Goal: Task Accomplishment & Management: Manage account settings

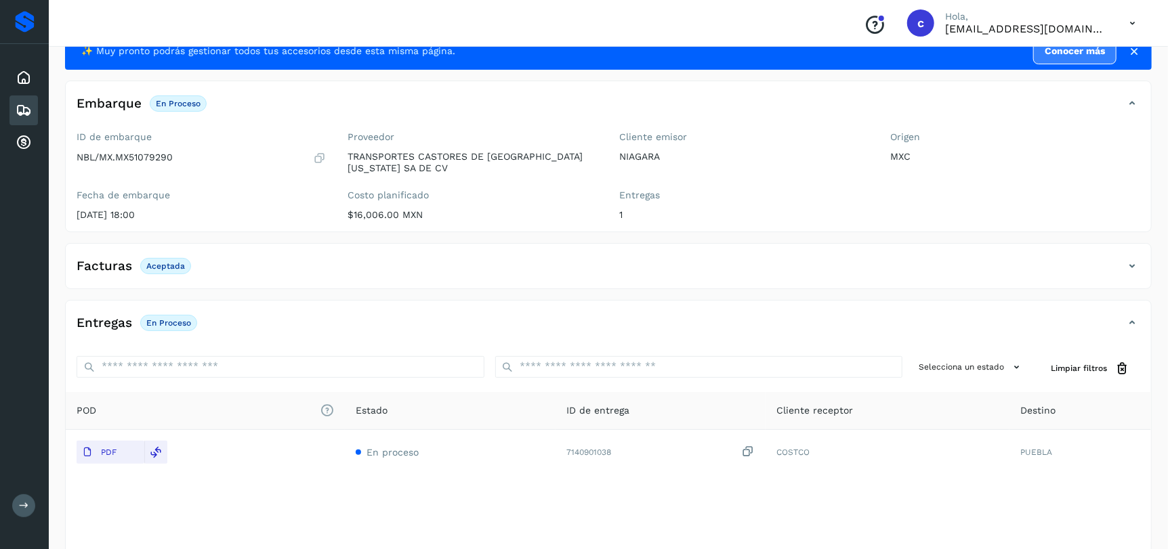
scroll to position [103, 0]
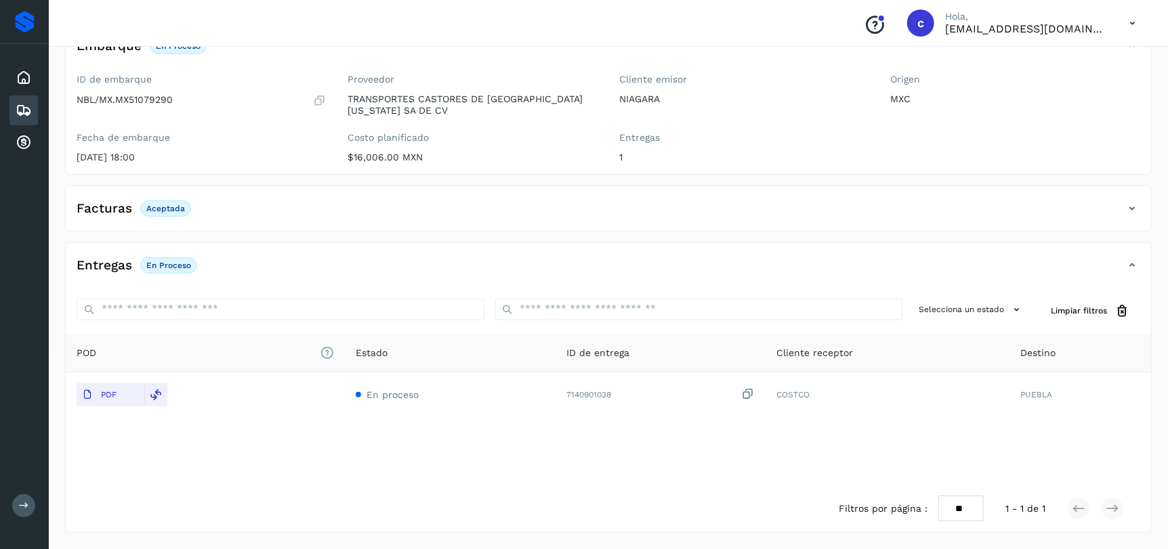
click at [35, 114] on div "Embarques" at bounding box center [23, 111] width 28 height 30
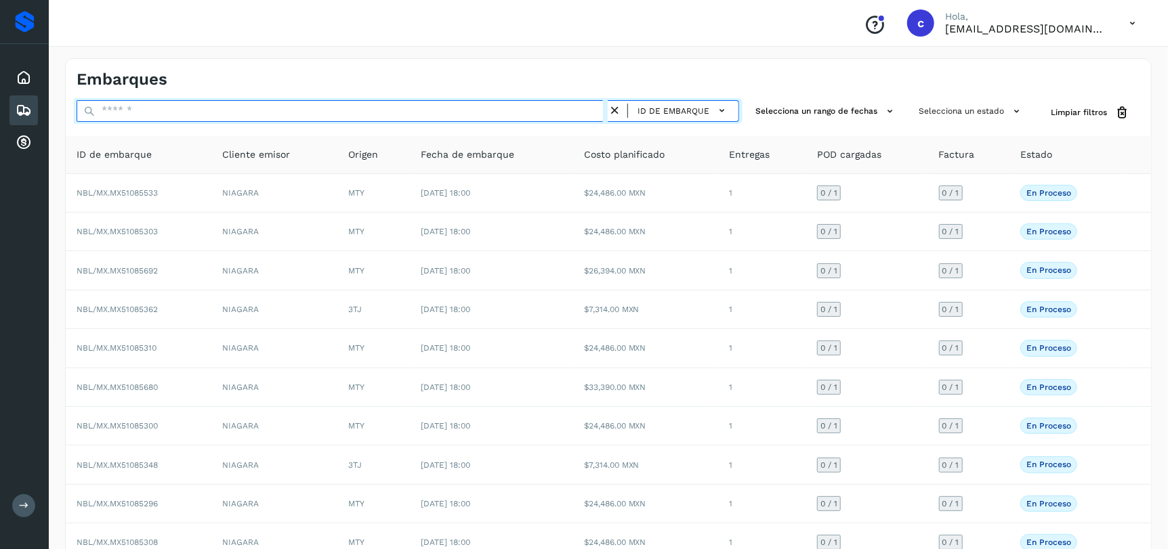
click at [347, 110] on input "text" at bounding box center [342, 111] width 531 height 22
paste input "**********"
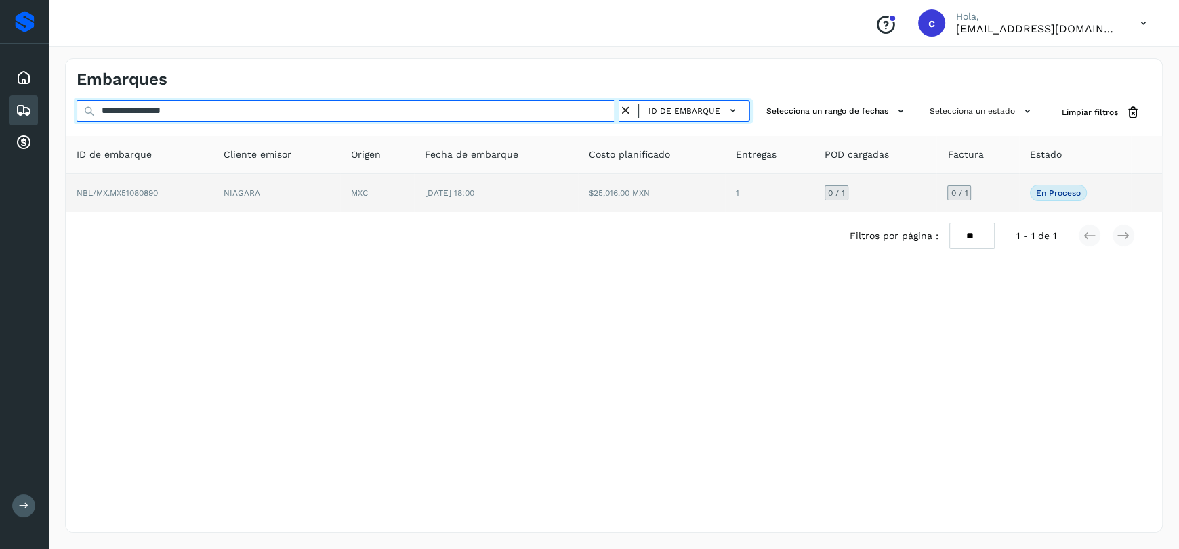
type input "**********"
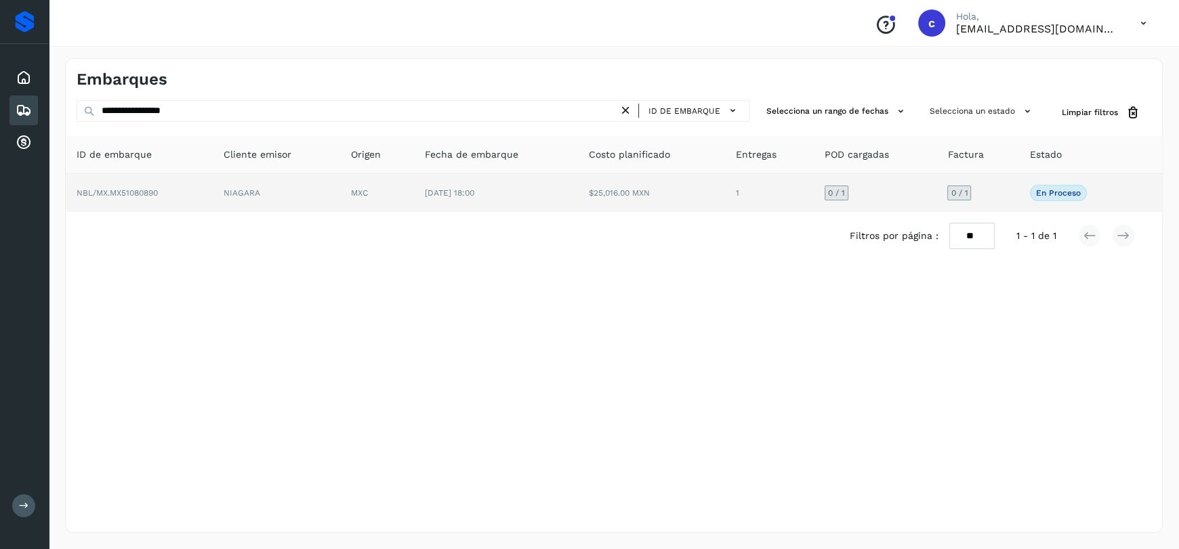
click at [421, 192] on td "[DATE] 18:00" at bounding box center [496, 193] width 165 height 38
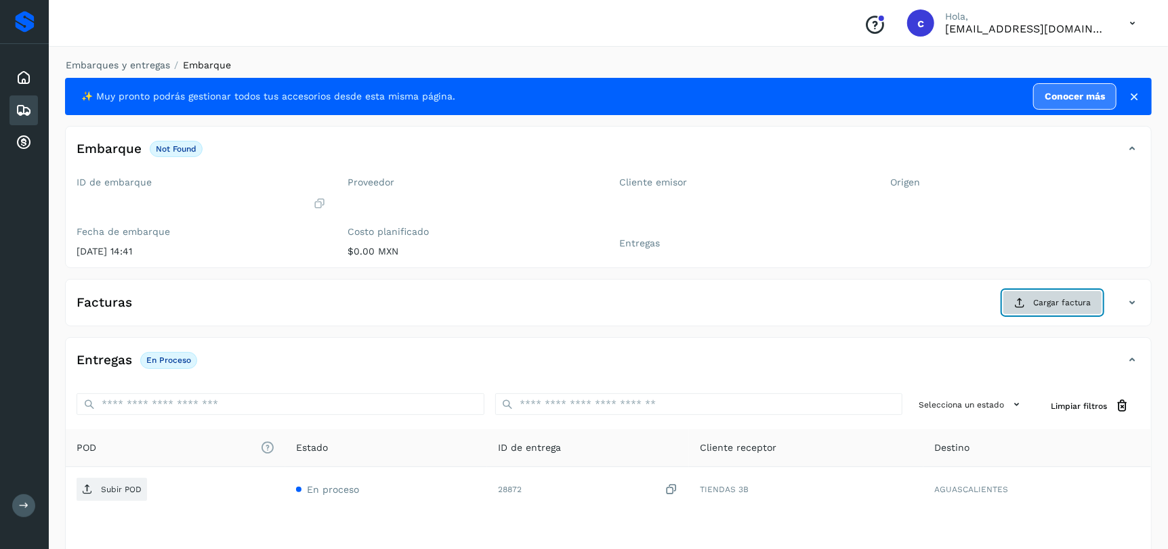
click at [1047, 312] on button "Cargar factura" at bounding box center [1053, 303] width 100 height 24
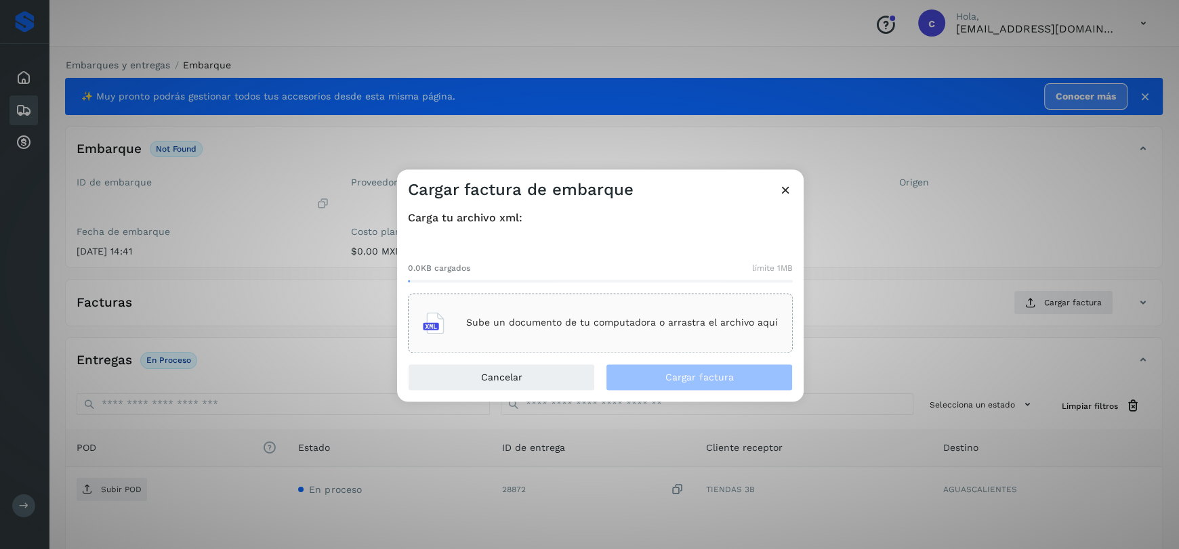
click at [533, 324] on p "Sube un documento de tu computadora o arrastra el archivo aquí" at bounding box center [622, 324] width 312 height 12
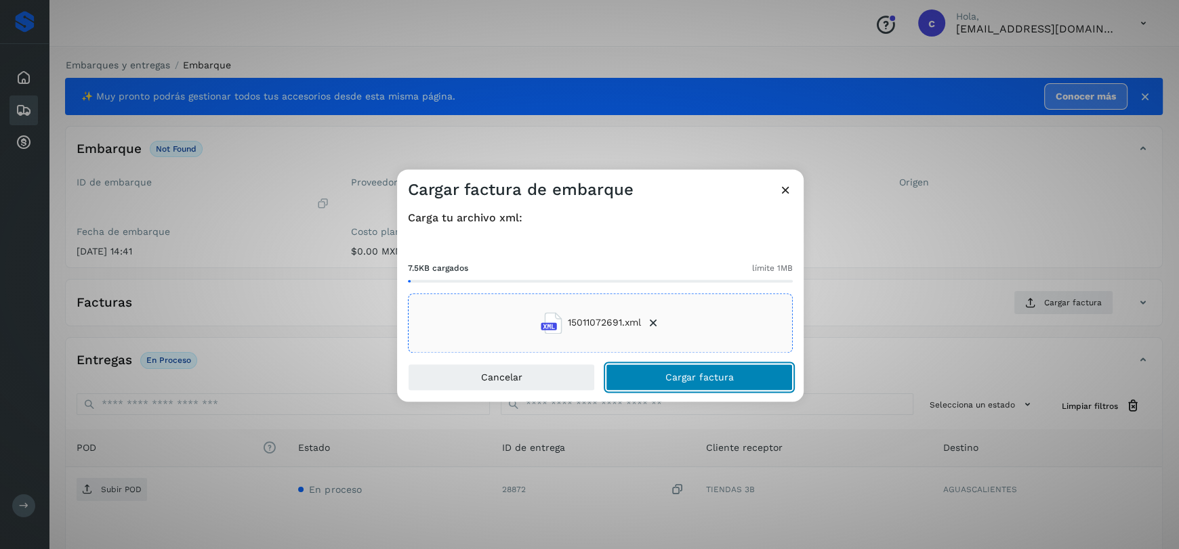
click at [664, 377] on button "Cargar factura" at bounding box center [699, 377] width 187 height 27
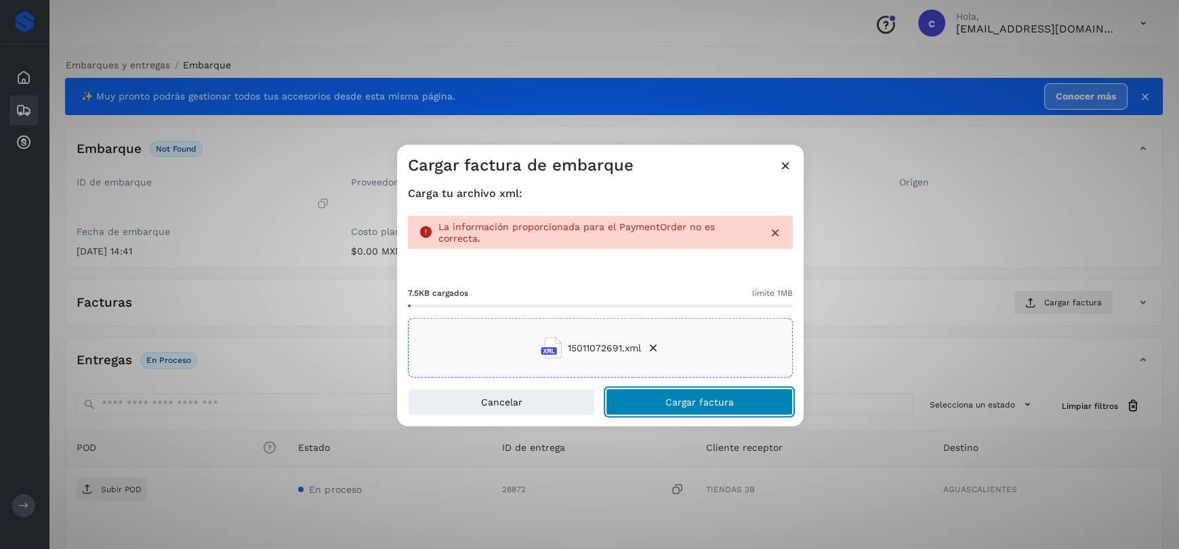
click at [728, 406] on button "Cargar factura" at bounding box center [699, 402] width 187 height 27
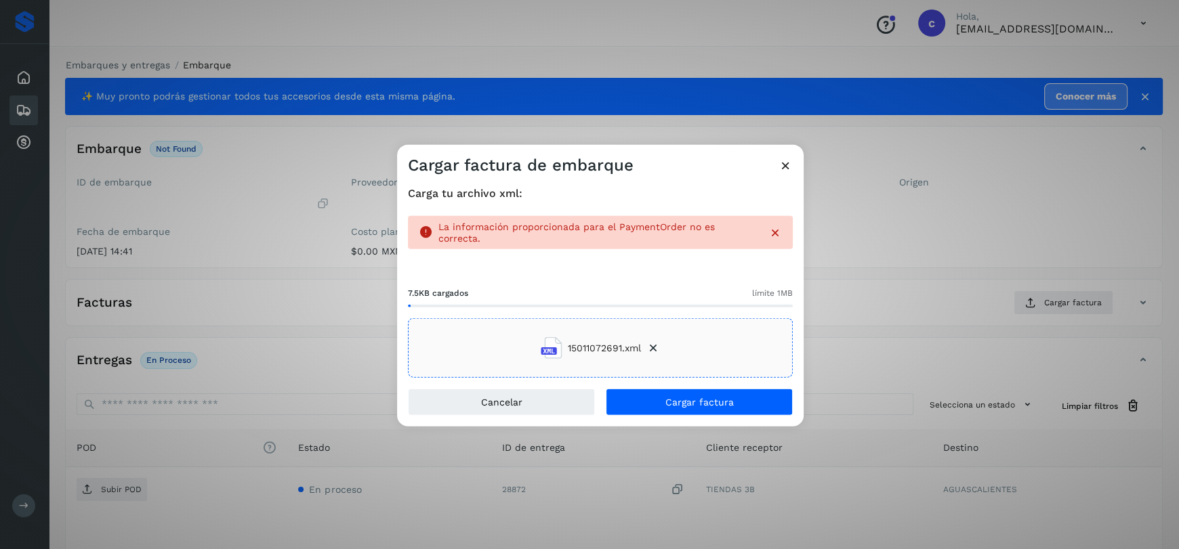
click at [782, 172] on icon at bounding box center [785, 165] width 14 height 14
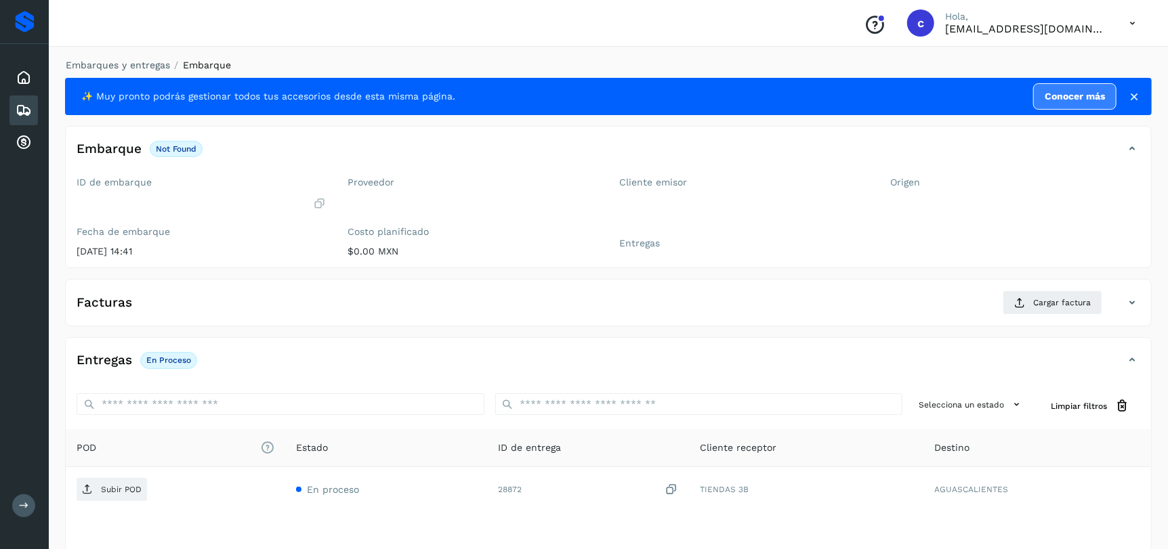
click at [16, 111] on icon at bounding box center [24, 110] width 16 height 16
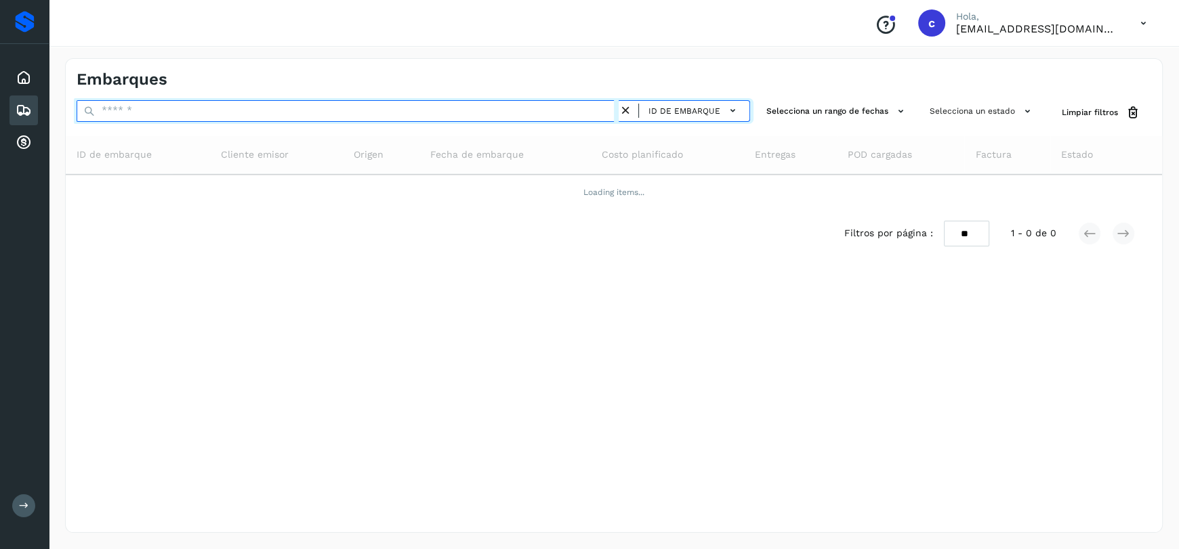
click at [102, 112] on input "text" at bounding box center [348, 111] width 542 height 22
paste input "**********"
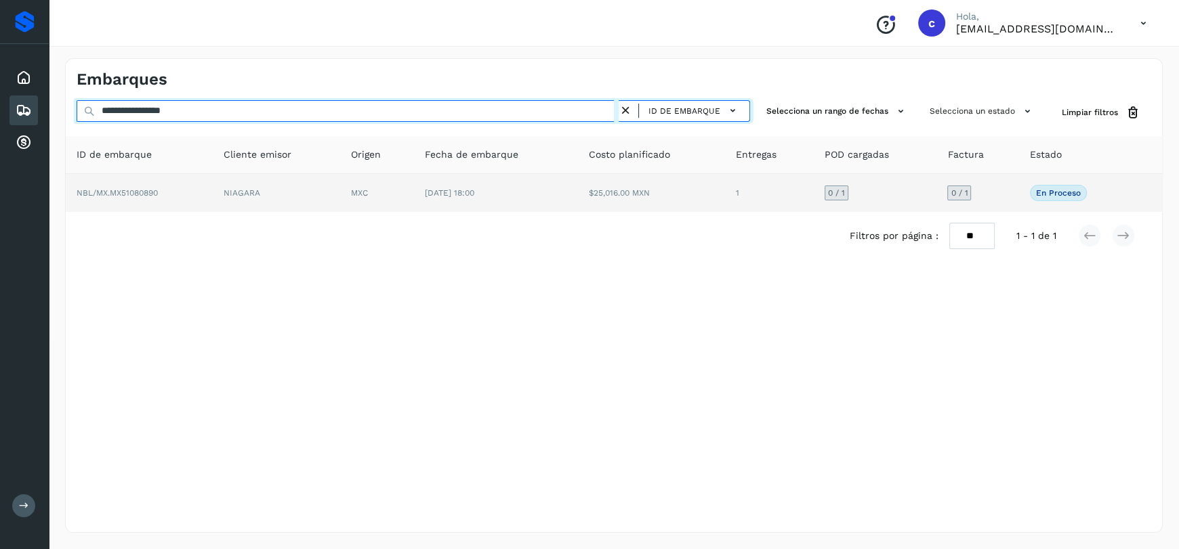
type input "**********"
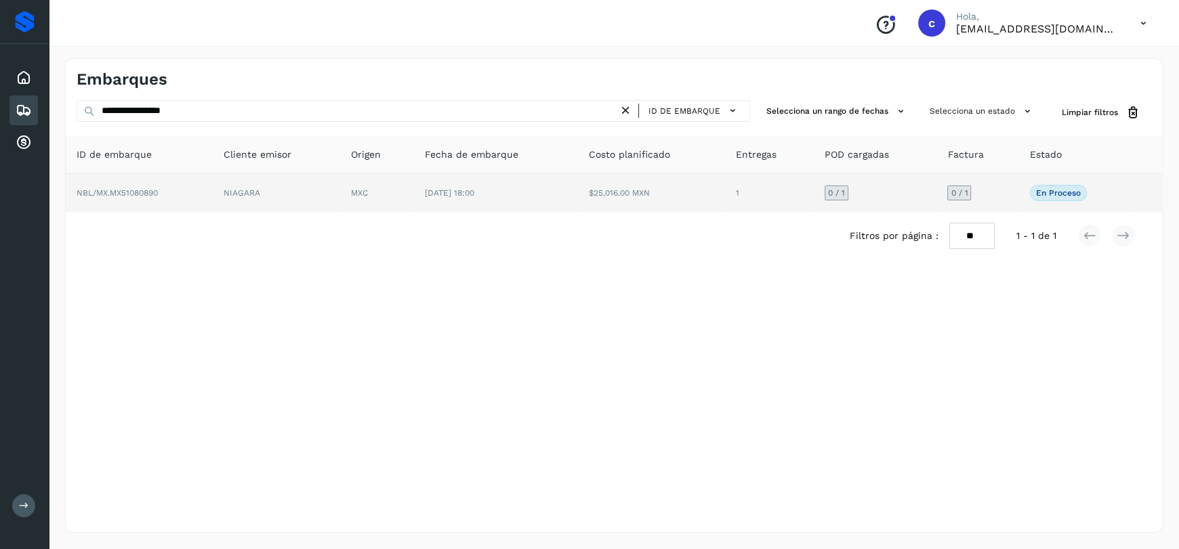
click at [352, 199] on td "MXC" at bounding box center [376, 193] width 73 height 38
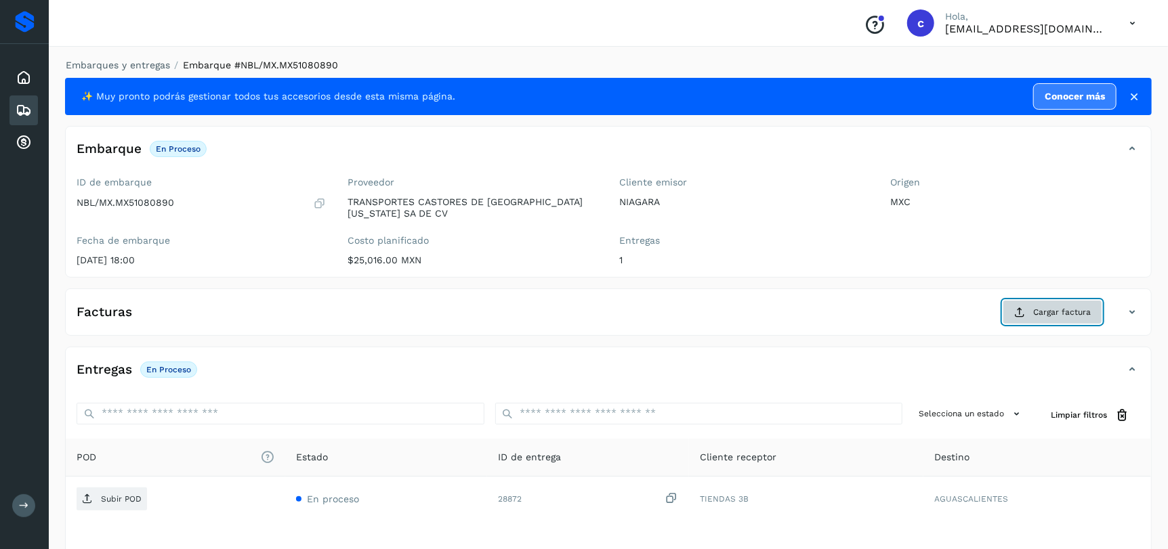
click at [1039, 318] on button "Cargar factura" at bounding box center [1053, 312] width 100 height 24
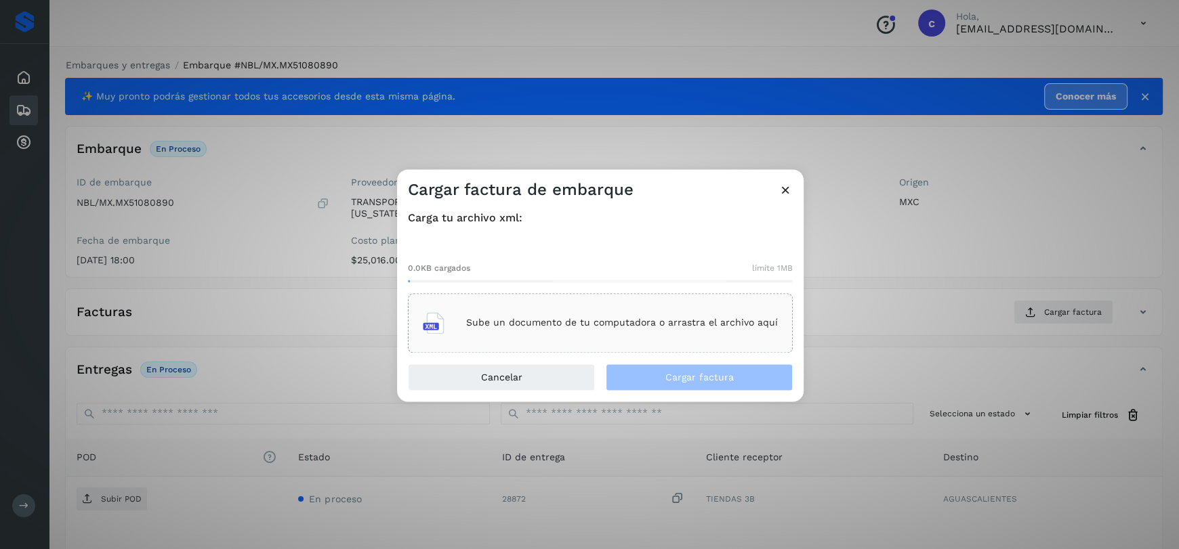
click at [570, 324] on p "Sube un documento de tu computadora o arrastra el archivo aquí" at bounding box center [622, 324] width 312 height 12
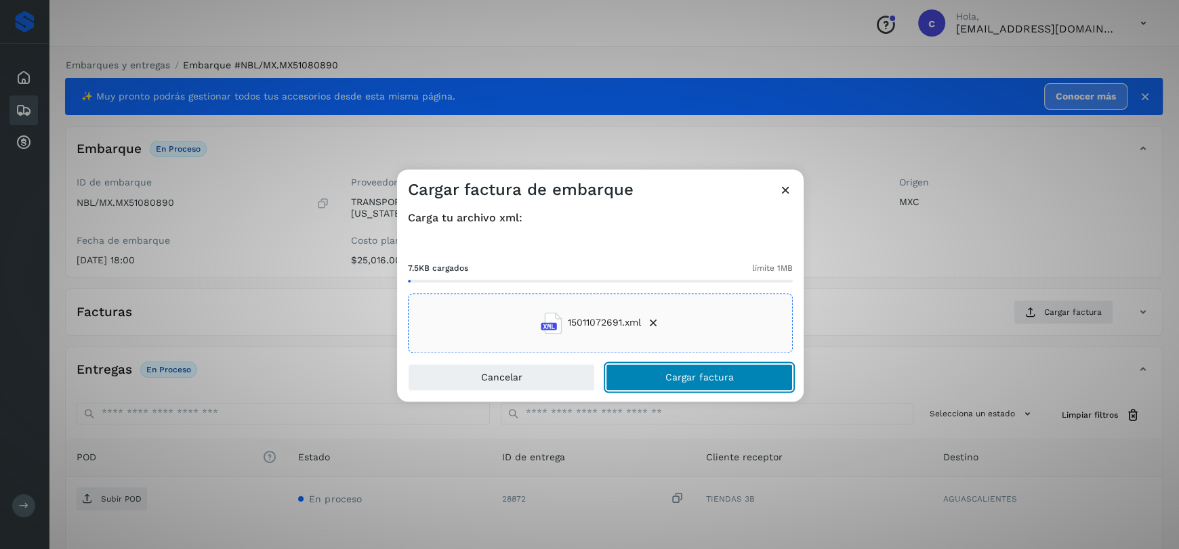
click at [693, 373] on span "Cargar factura" at bounding box center [699, 377] width 68 height 9
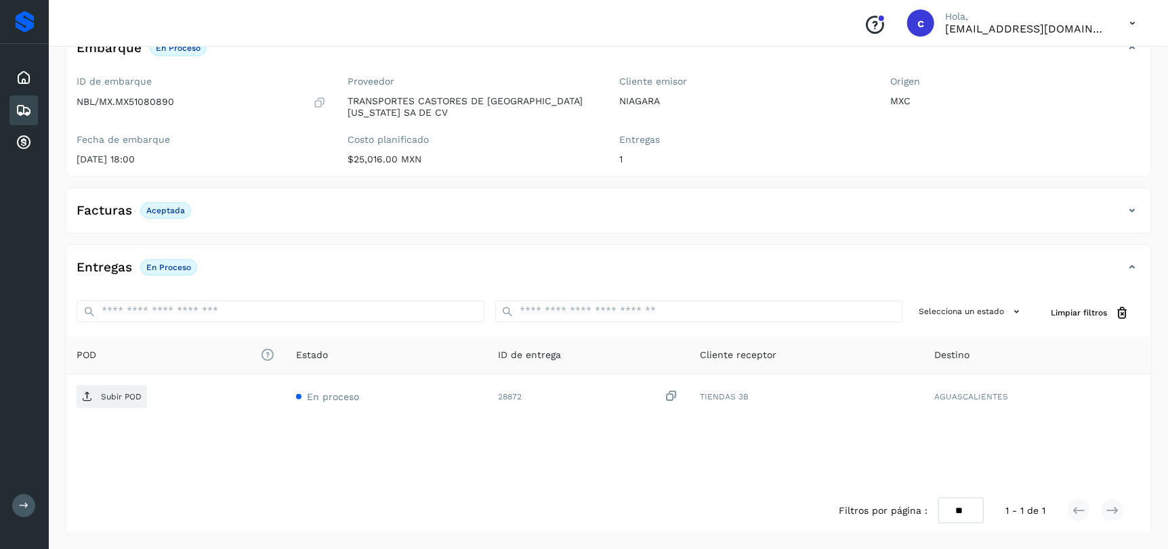
scroll to position [103, 0]
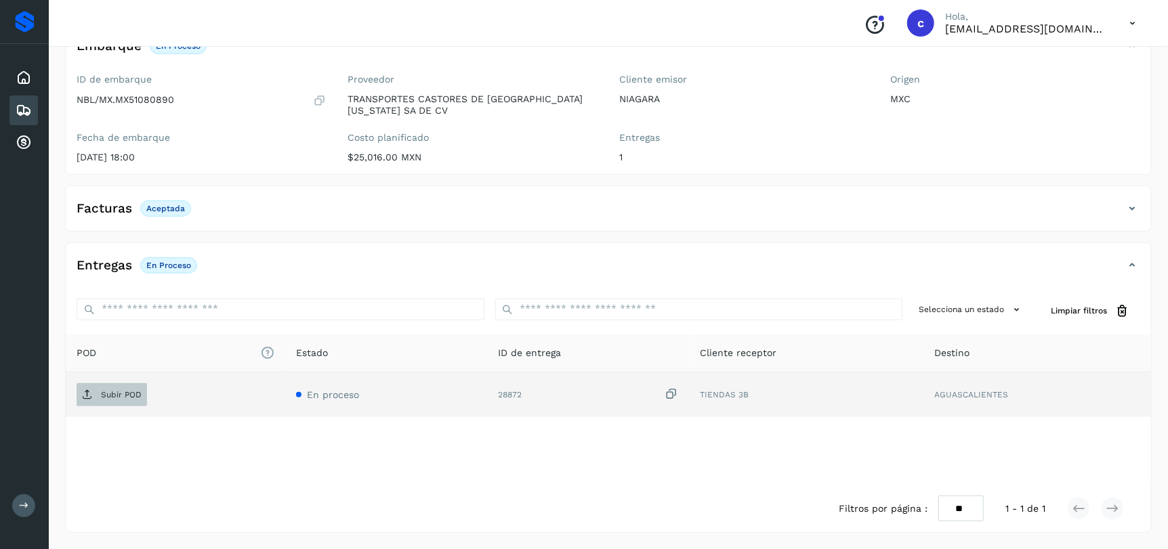
click at [119, 394] on p "Subir POD" at bounding box center [121, 394] width 41 height 9
